Goal: Go to known website: Access a specific website the user already knows

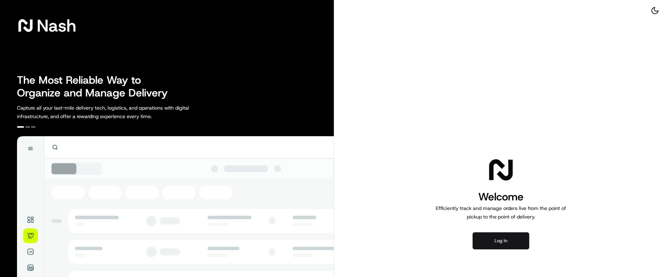
click at [505, 232] on button "Log in" at bounding box center [501, 240] width 57 height 17
